Goal: Book appointment/travel/reservation

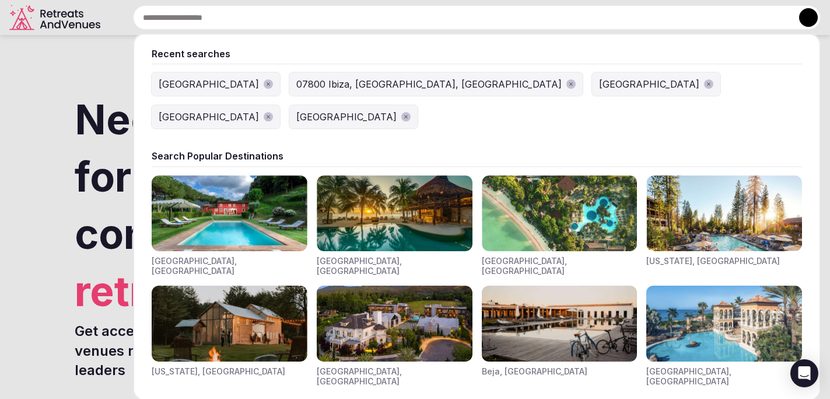
click at [355, 17] on input "text" at bounding box center [477, 17] width 688 height 25
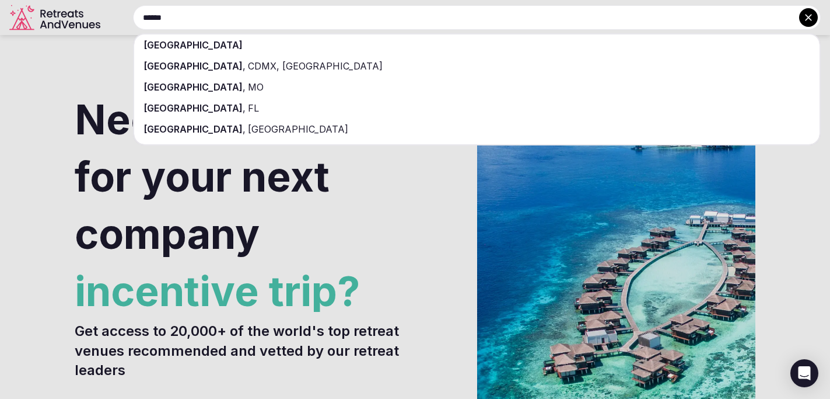
type input "******"
click at [309, 42] on div "[GEOGRAPHIC_DATA]" at bounding box center [477, 44] width 686 height 21
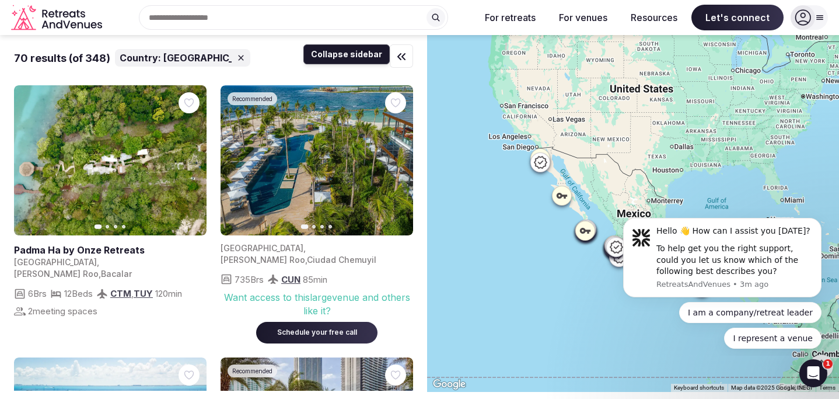
click at [396, 54] on icon "button" at bounding box center [401, 57] width 14 height 14
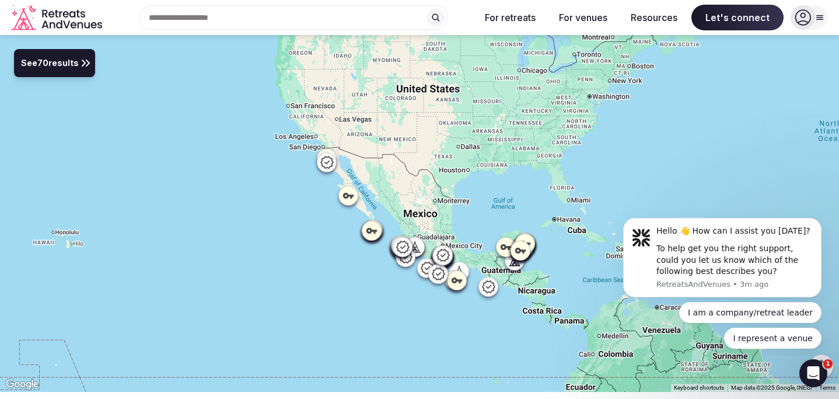
click at [50, 70] on button "See 70 results" at bounding box center [54, 63] width 81 height 28
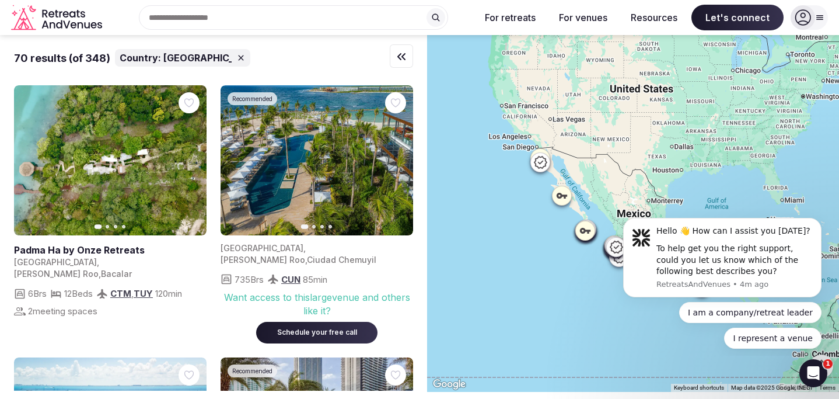
click at [238, 56] on icon at bounding box center [240, 57] width 5 height 5
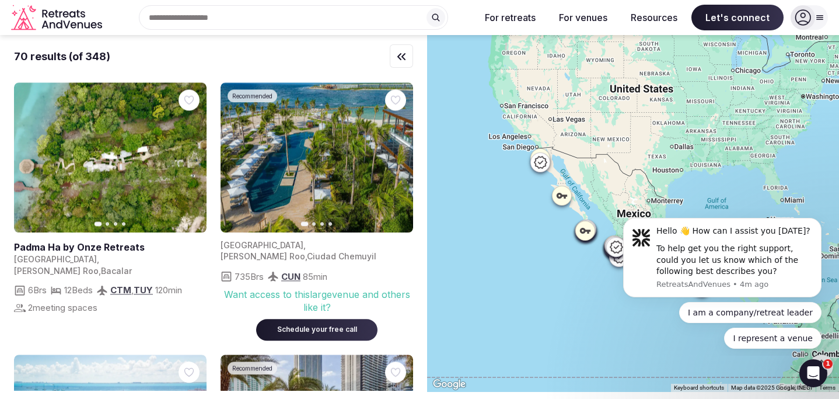
click at [212, 20] on div "Recent searches [GEOGRAPHIC_DATA] 07800 [GEOGRAPHIC_DATA], [GEOGRAPHIC_DATA], […" at bounding box center [289, 17] width 364 height 25
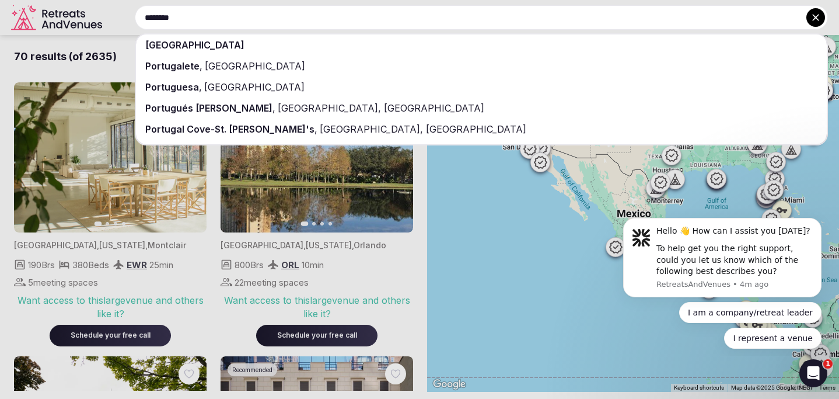
type input "********"
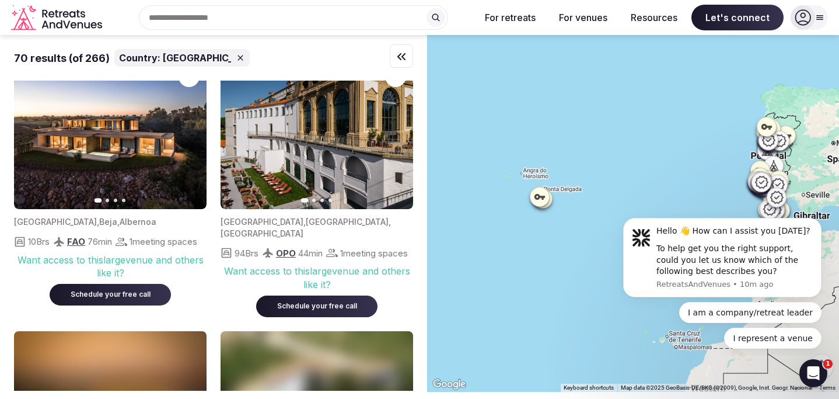
scroll to position [6500, 0]
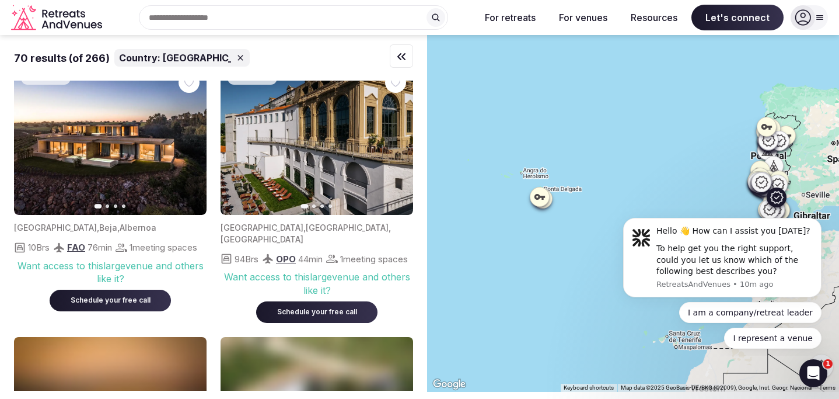
click at [190, 144] on icon "button" at bounding box center [190, 140] width 5 height 8
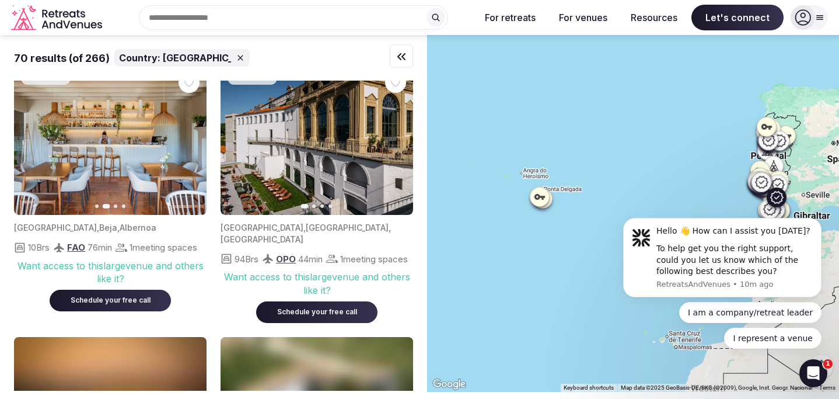
click at [26, 149] on button "Previous slide" at bounding box center [30, 140] width 19 height 19
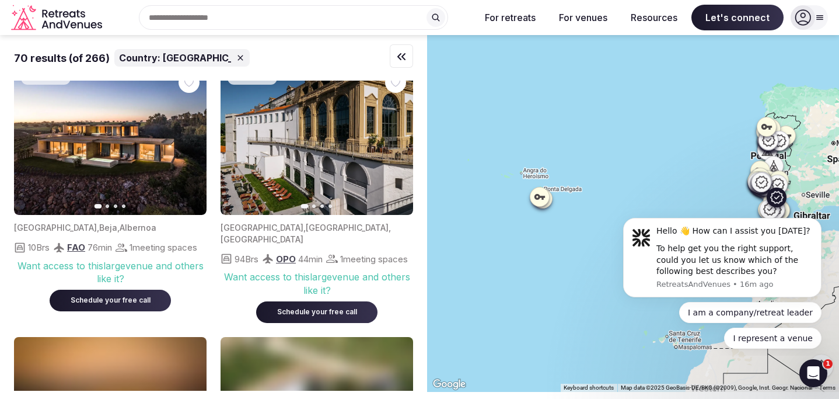
click at [186, 145] on icon "button" at bounding box center [190, 139] width 9 height 9
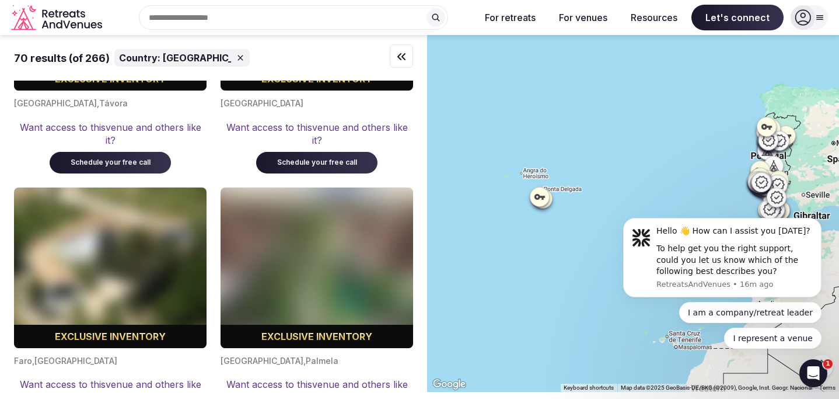
scroll to position [9119, 0]
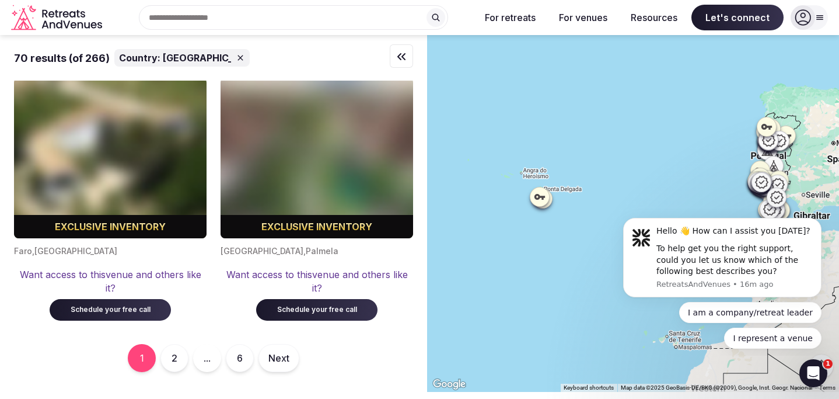
click at [168, 356] on button "2" at bounding box center [174, 358] width 28 height 28
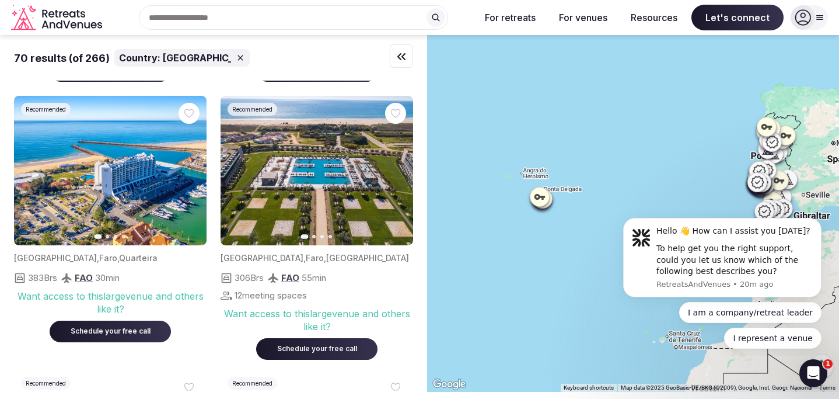
scroll to position [2732, 0]
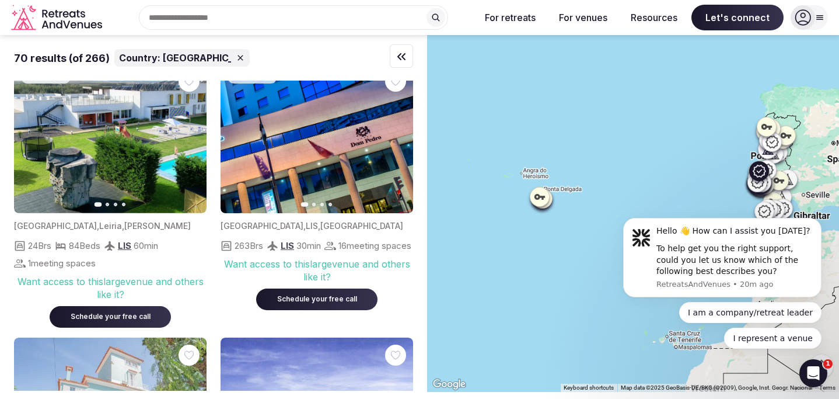
click at [190, 143] on icon "button" at bounding box center [190, 138] width 9 height 9
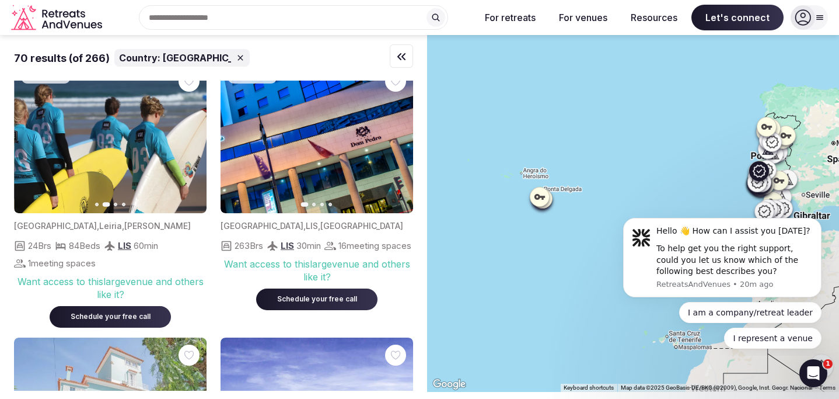
click at [190, 143] on icon "button" at bounding box center [190, 138] width 9 height 9
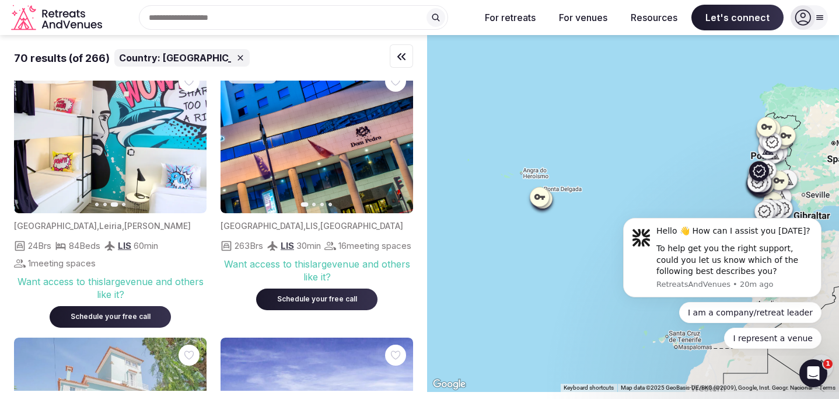
click at [28, 143] on icon "button" at bounding box center [30, 138] width 9 height 9
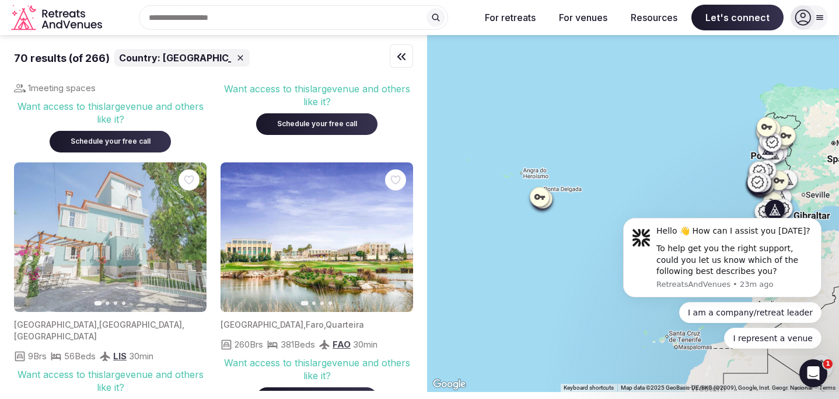
scroll to position [2925, 0]
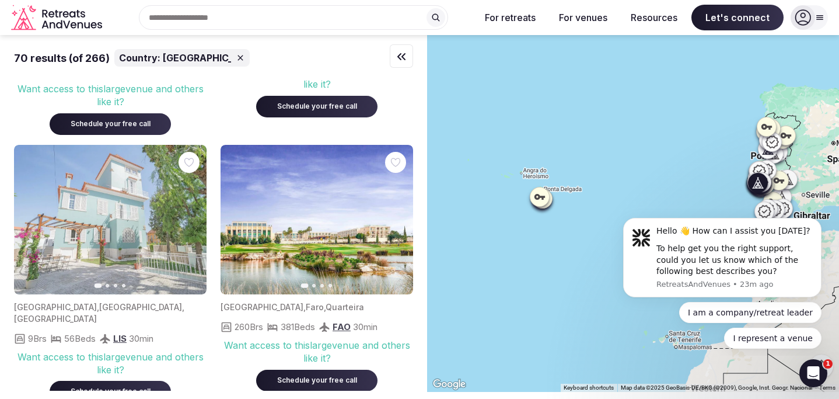
click at [187, 224] on icon "button" at bounding box center [190, 219] width 9 height 9
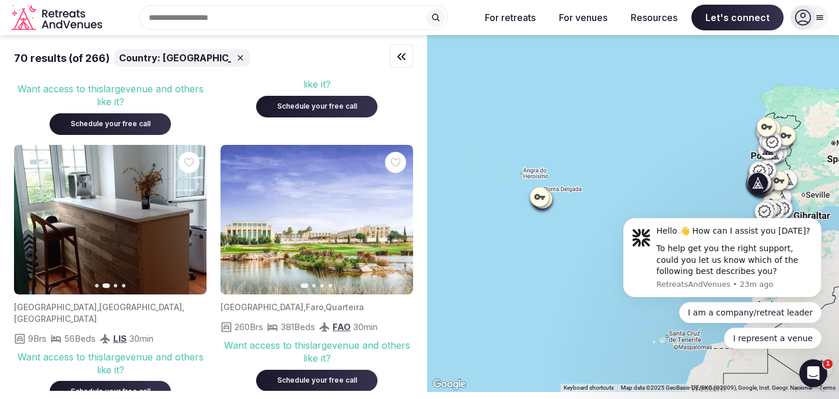
click at [187, 224] on icon "button" at bounding box center [190, 219] width 9 height 9
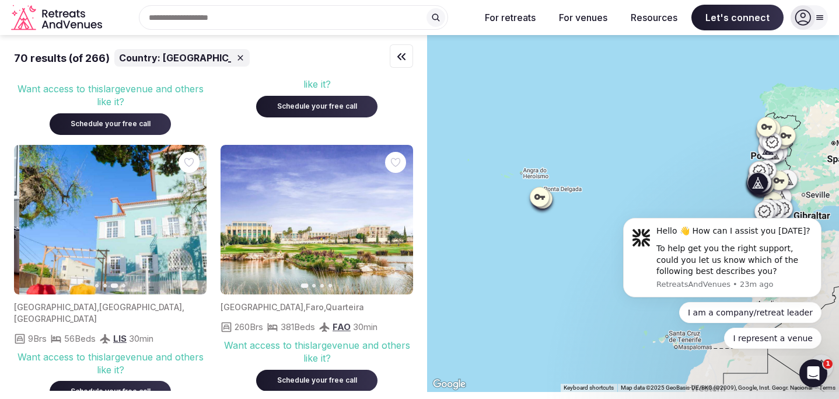
click at [187, 224] on icon "button" at bounding box center [190, 219] width 9 height 9
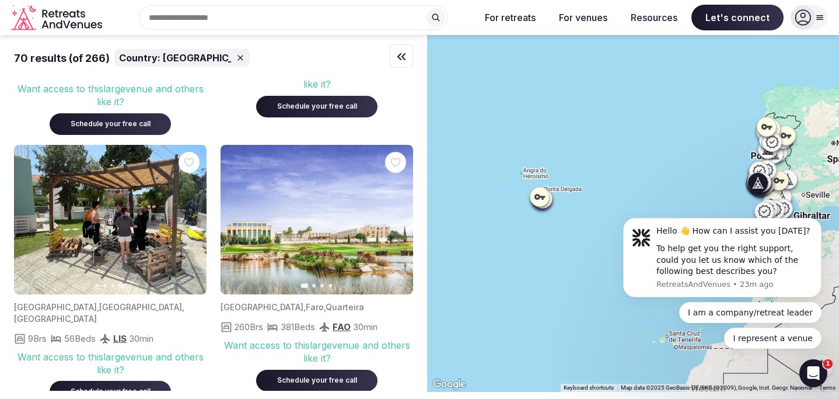
click at [24, 229] on button "Previous slide" at bounding box center [30, 219] width 19 height 19
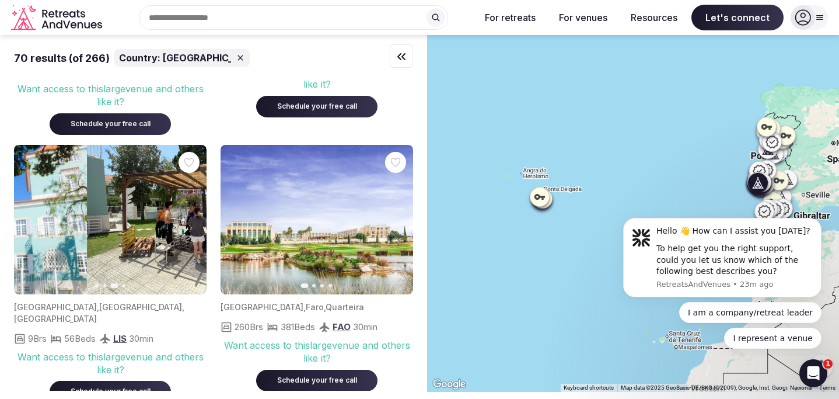
click at [24, 229] on button "Previous slide" at bounding box center [30, 219] width 19 height 19
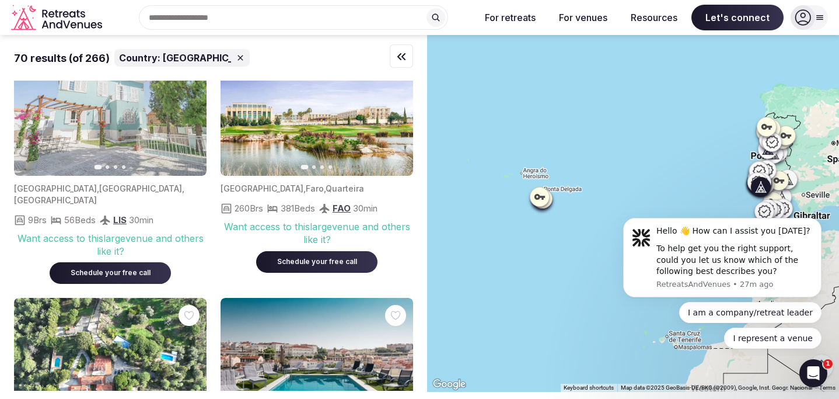
scroll to position [3377, 0]
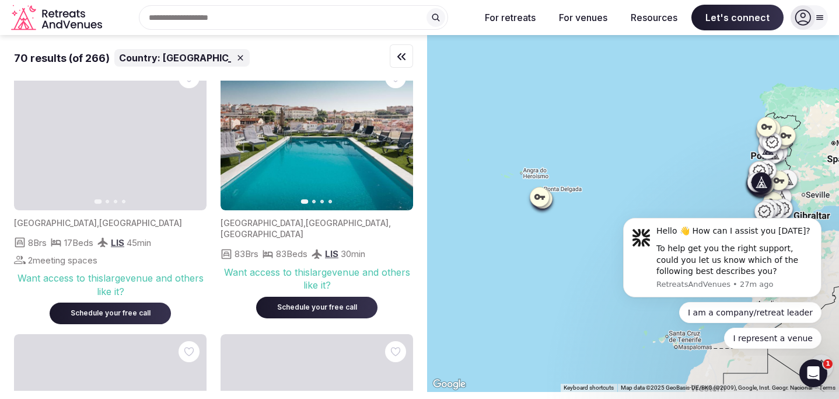
scroll to position [3255, 0]
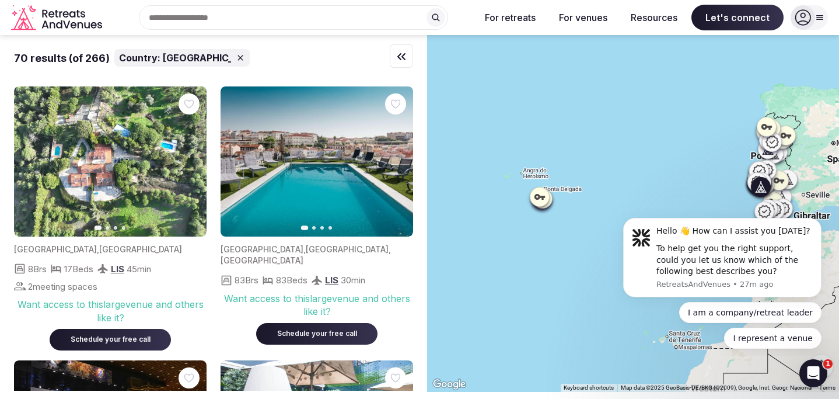
click at [194, 161] on icon "button" at bounding box center [190, 160] width 9 height 9
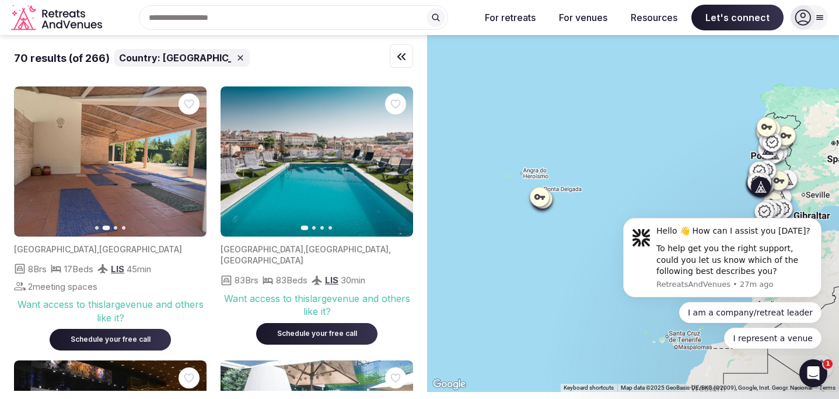
click at [194, 161] on icon "button" at bounding box center [190, 160] width 9 height 9
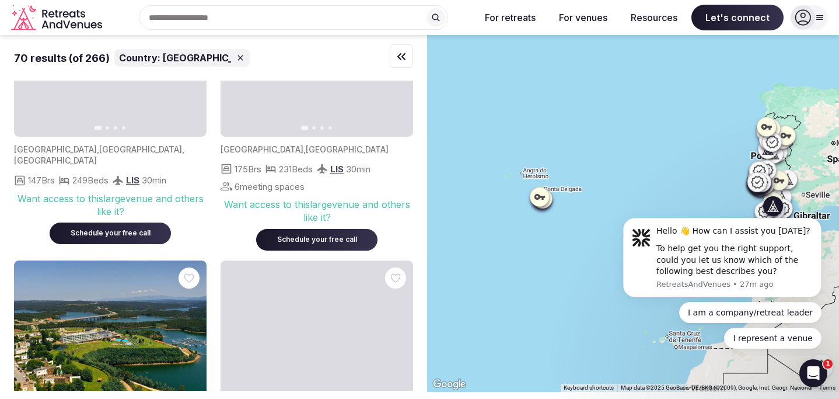
scroll to position [5348, 0]
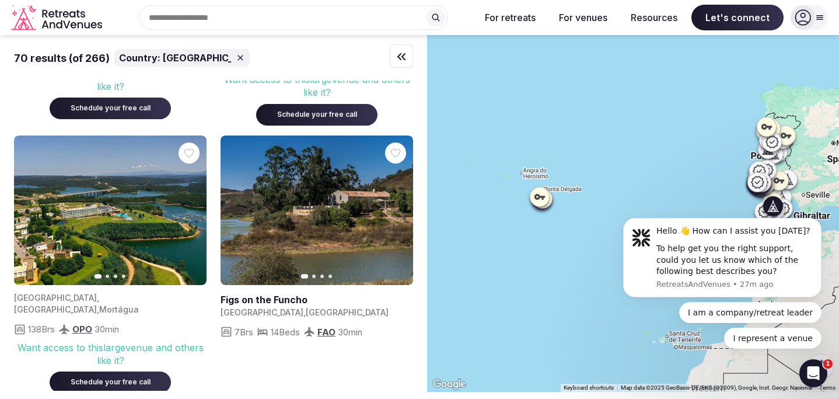
click at [393, 205] on icon "button" at bounding box center [396, 209] width 9 height 9
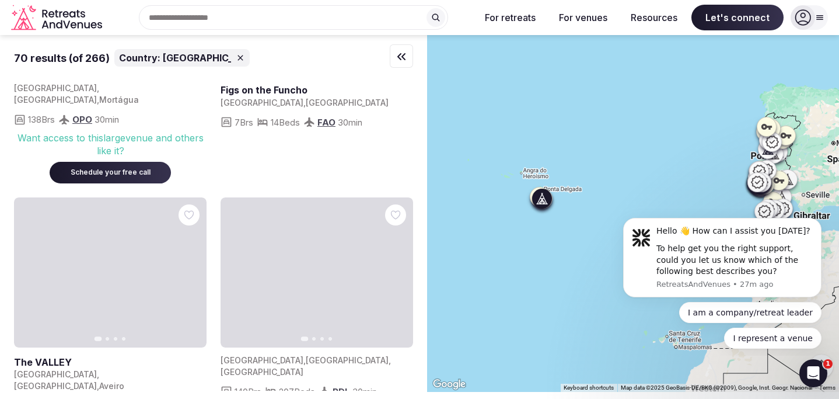
scroll to position [5642, 0]
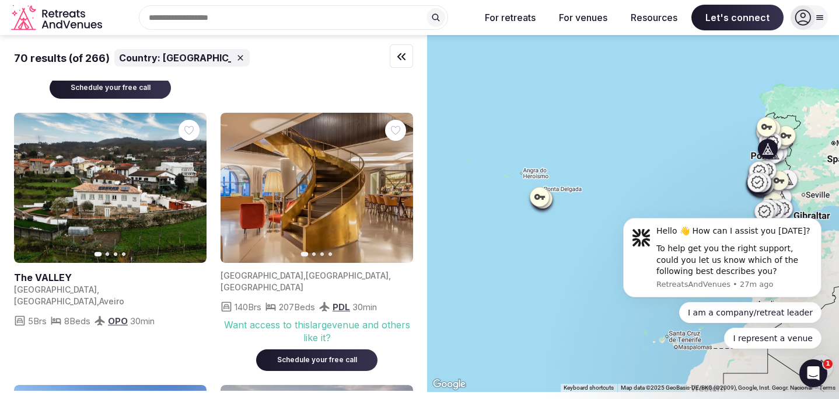
click at [186, 183] on icon "button" at bounding box center [190, 187] width 9 height 9
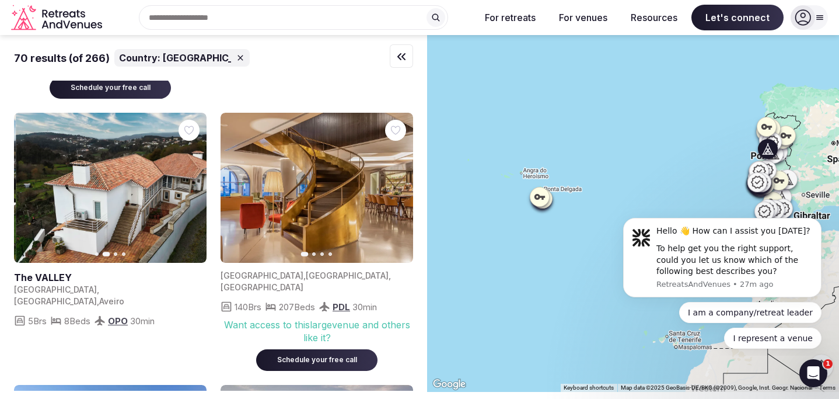
click at [186, 183] on icon "button" at bounding box center [190, 187] width 9 height 9
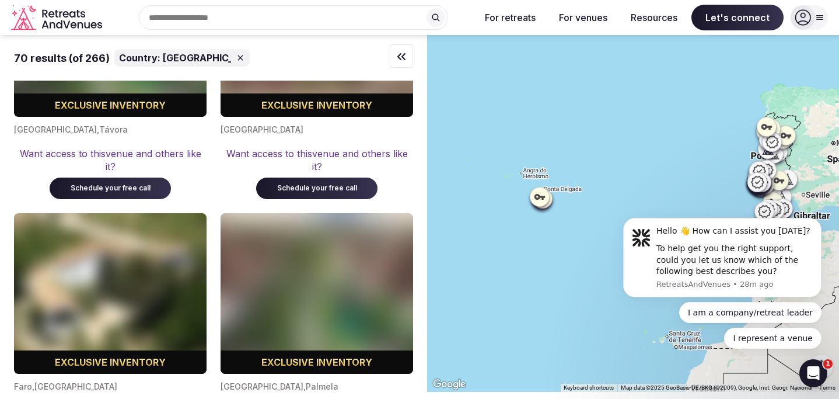
scroll to position [8998, 0]
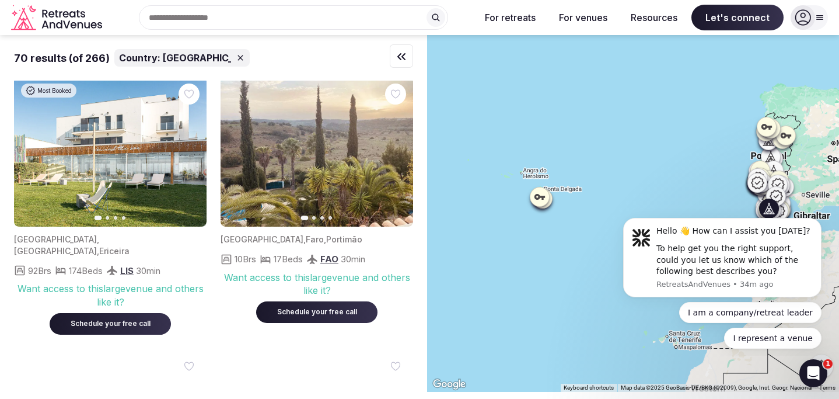
scroll to position [2521, 0]
